Goal: Find specific page/section

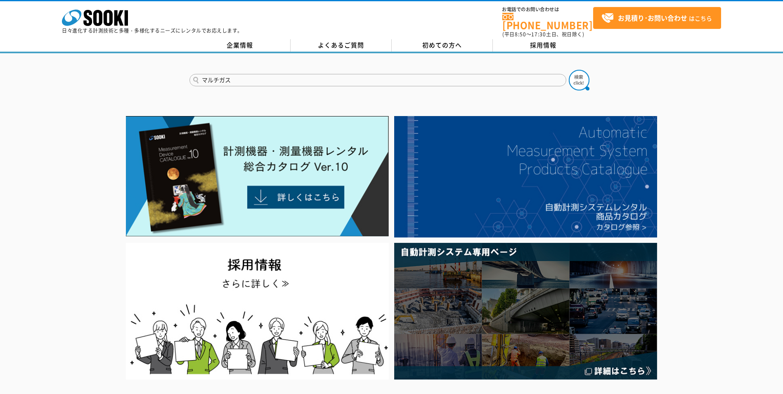
type input "マルチガス"
click at [568, 70] on button at bounding box center [578, 80] width 21 height 21
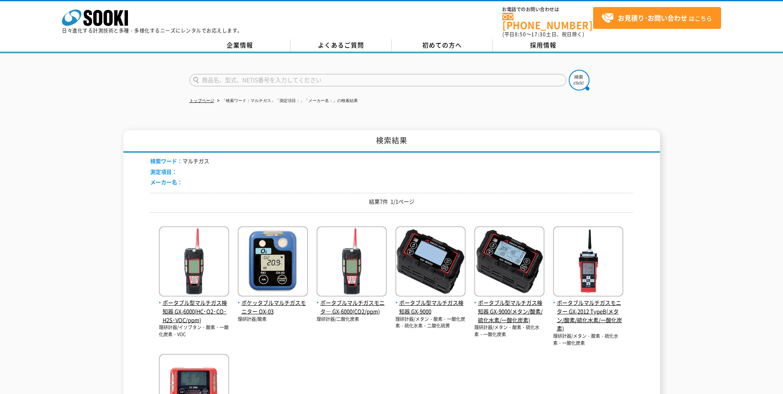
click at [261, 75] on input "text" at bounding box center [377, 80] width 377 height 12
type input "XP-302"
click at [582, 75] on img at bounding box center [578, 80] width 21 height 21
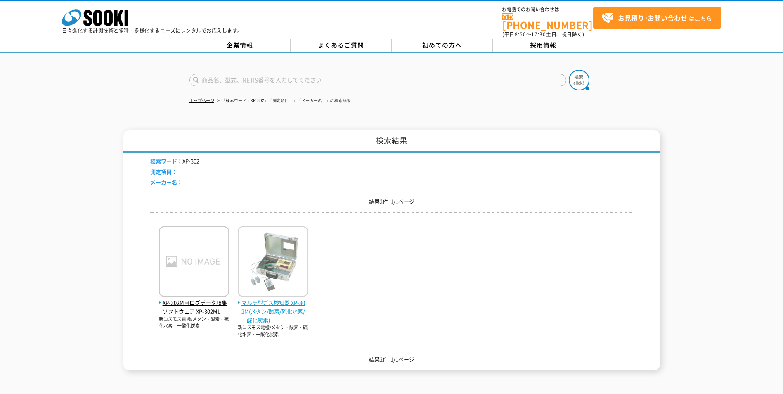
click at [288, 252] on img at bounding box center [273, 262] width 70 height 72
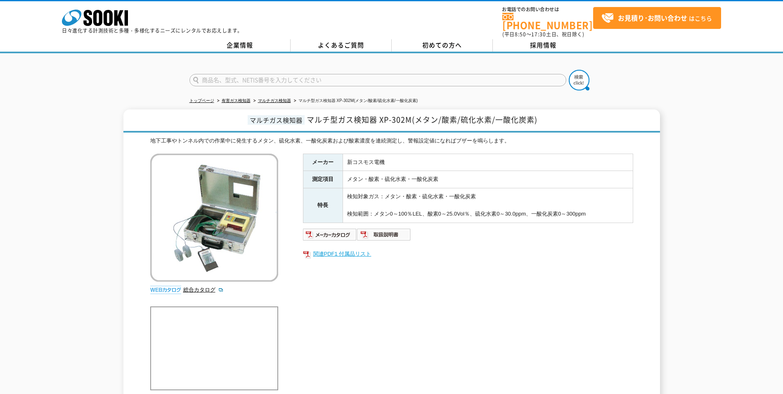
click at [332, 248] on link "関連PDF1 付属品リスト" at bounding box center [468, 253] width 330 height 11
